Goal: Communication & Community: Participate in discussion

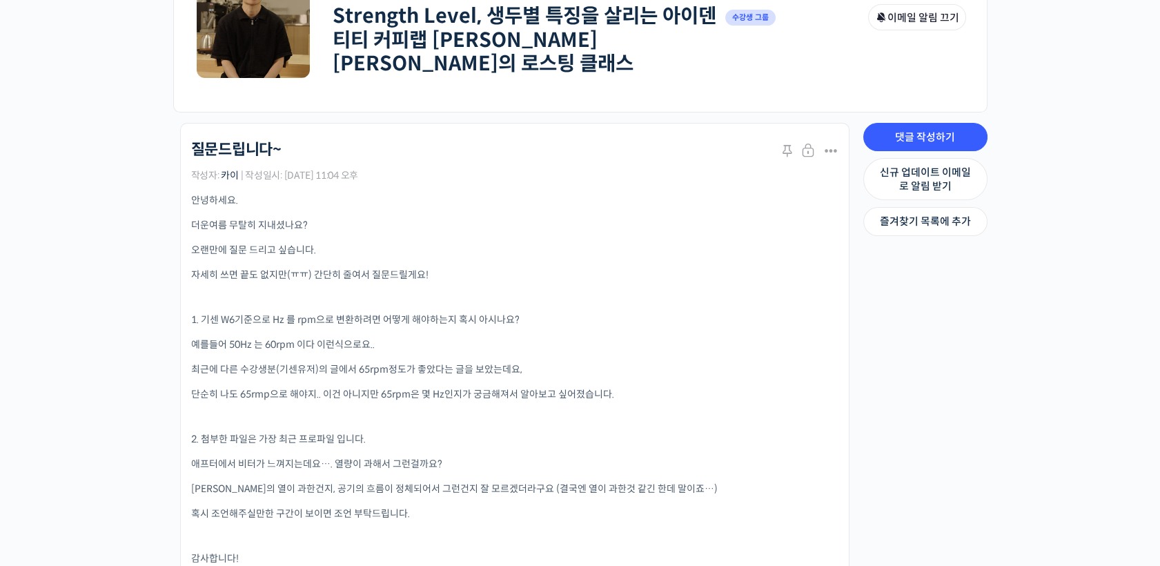
scroll to position [230, 0]
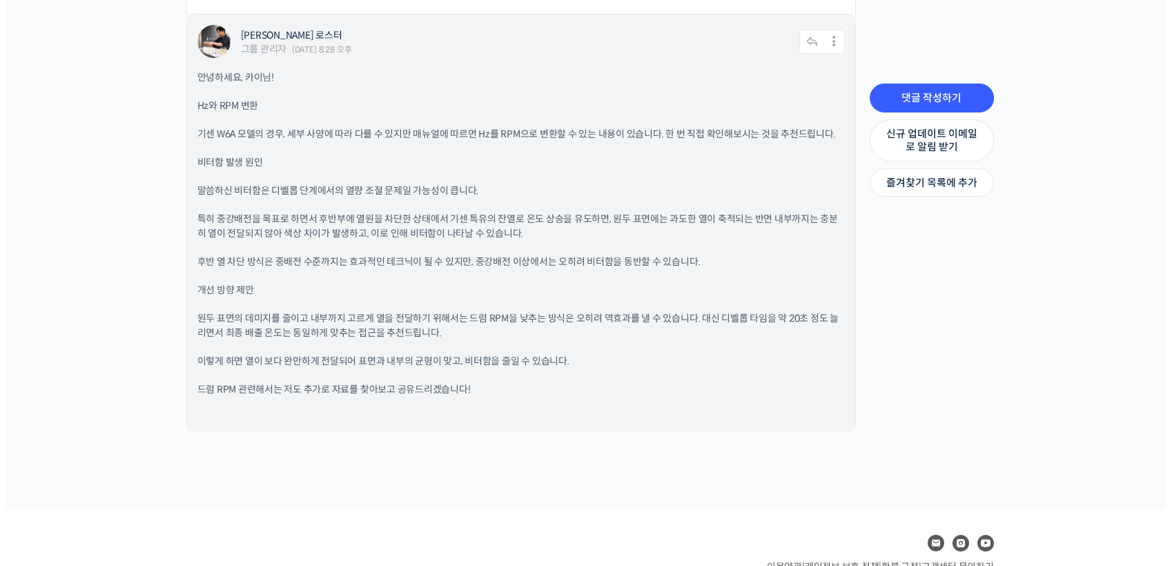
scroll to position [996, 0]
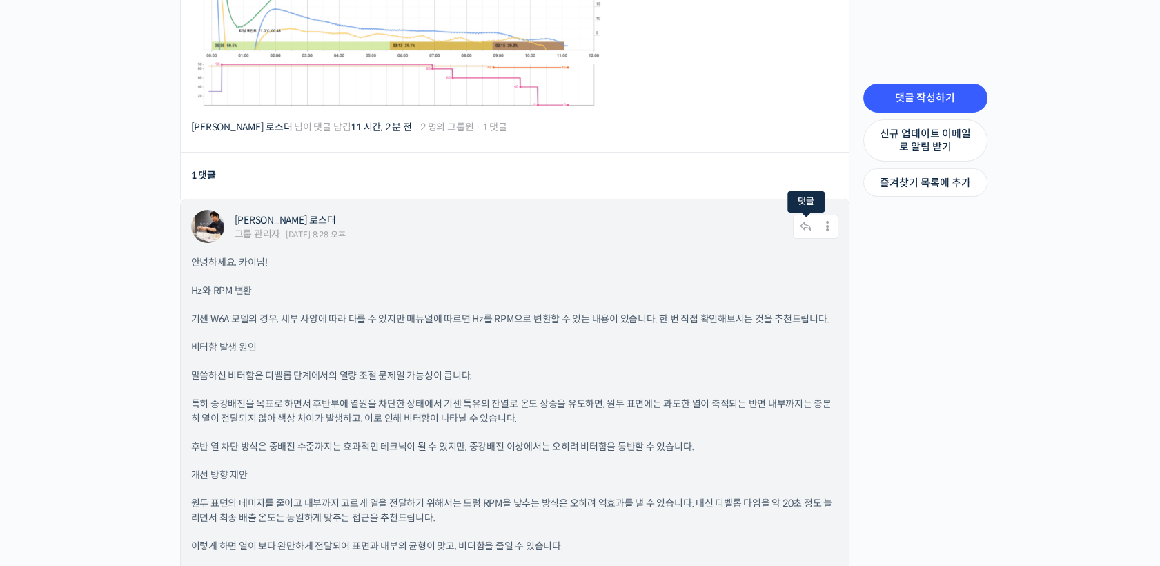
click at [800, 228] on icon at bounding box center [806, 227] width 26 height 24
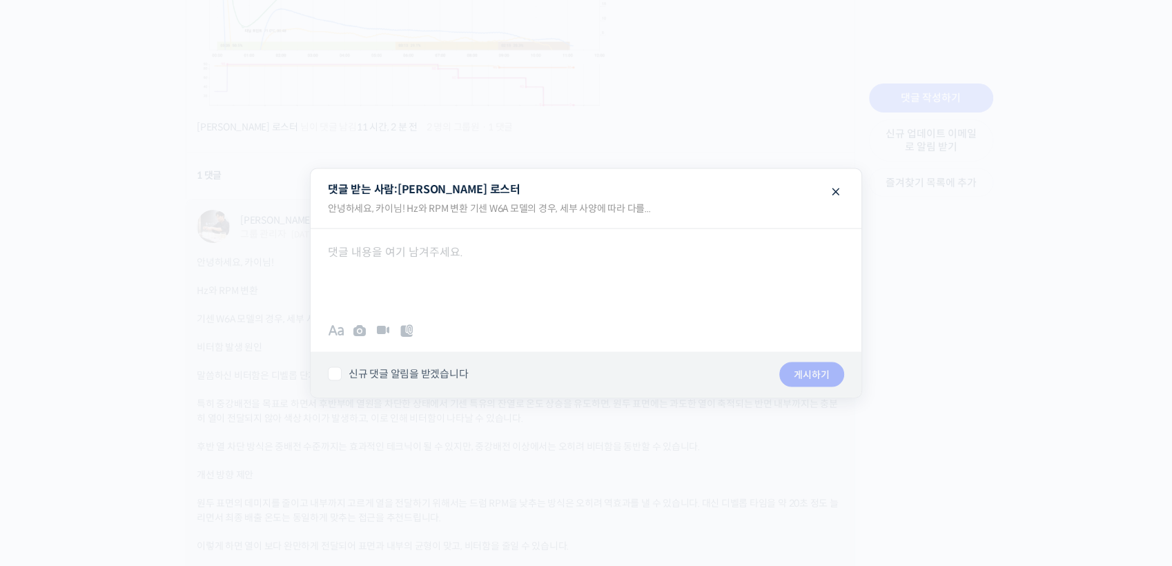
click at [517, 275] on div at bounding box center [586, 269] width 551 height 83
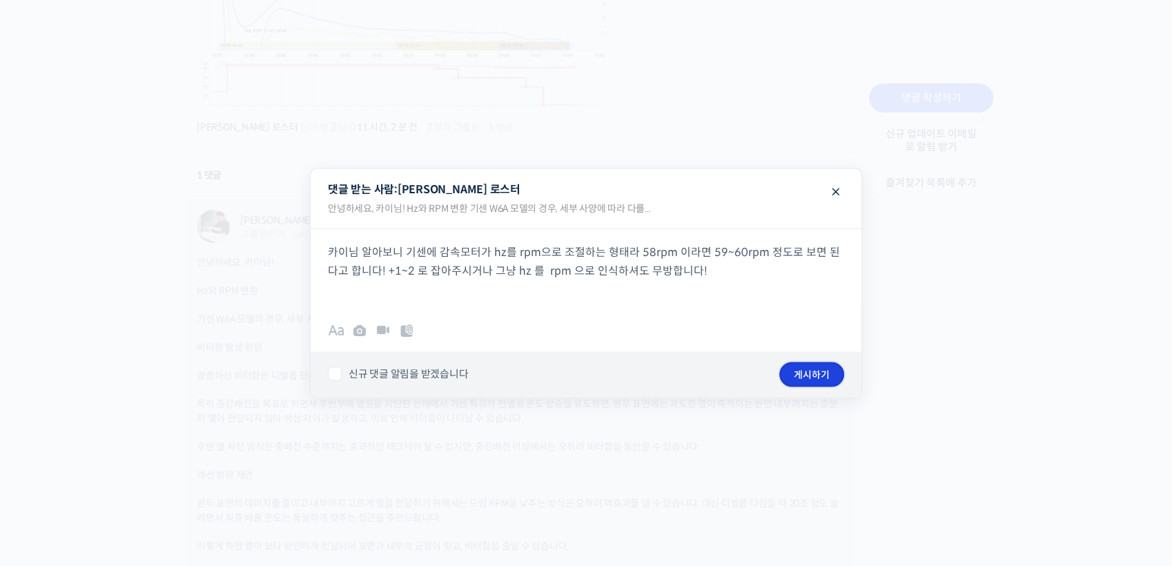
click at [815, 371] on button "게시하기" at bounding box center [811, 374] width 65 height 25
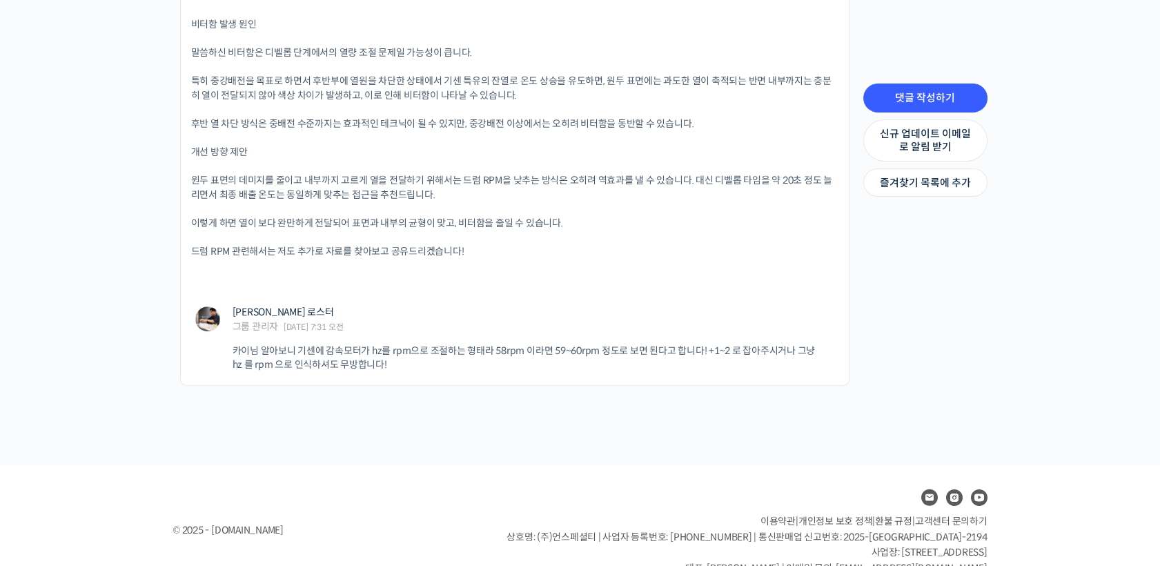
scroll to position [1321, 0]
